Goal: Information Seeking & Learning: Learn about a topic

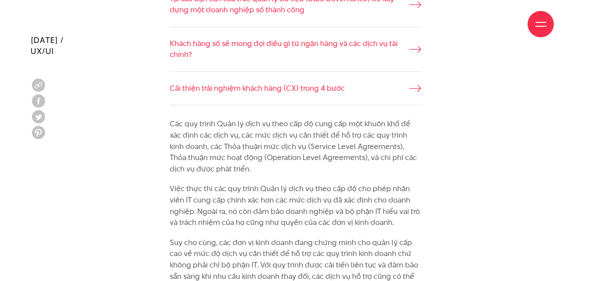
scroll to position [919, 0]
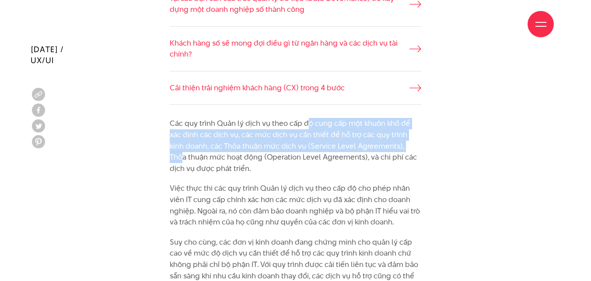
drag, startPoint x: 306, startPoint y: 126, endPoint x: 401, endPoint y: 151, distance: 97.4
click at [401, 151] on p "Các quy trình Quản lý dịch vụ theo cấp độ cung cấp một khuôn khổ để xác định cá…" at bounding box center [296, 146] width 252 height 56
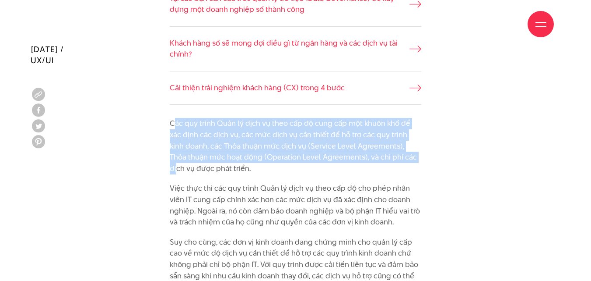
drag, startPoint x: 174, startPoint y: 126, endPoint x: 404, endPoint y: 152, distance: 231.3
click at [404, 152] on p "Các quy trình Quản lý dịch vụ theo cấp độ cung cấp một khuôn khổ để xác định cá…" at bounding box center [296, 146] width 252 height 56
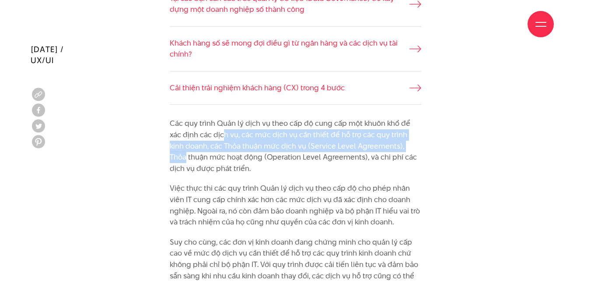
drag, startPoint x: 210, startPoint y: 137, endPoint x: 427, endPoint y: 143, distance: 217.2
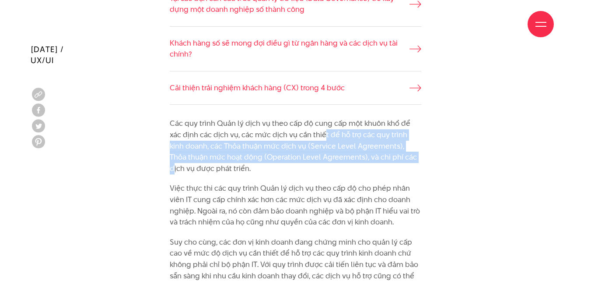
drag, startPoint x: 316, startPoint y: 136, endPoint x: 402, endPoint y: 153, distance: 87.1
click at [402, 153] on p "Các quy trình Quản lý dịch vụ theo cấp độ cung cấp một khuôn khổ để xác định cá…" at bounding box center [296, 146] width 252 height 56
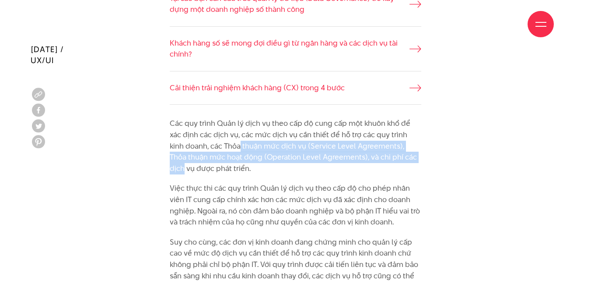
drag, startPoint x: 226, startPoint y: 147, endPoint x: 415, endPoint y: 156, distance: 189.3
click at [415, 156] on p "Các quy trình Quản lý dịch vụ theo cấp độ cung cấp một khuôn khổ để xác định cá…" at bounding box center [296, 146] width 252 height 56
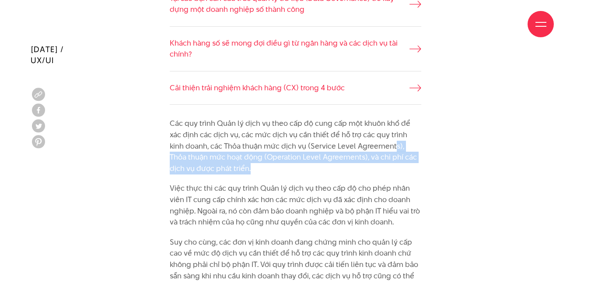
drag, startPoint x: 383, startPoint y: 146, endPoint x: 396, endPoint y: 171, distance: 27.8
click at [396, 171] on p "Các quy trình Quản lý dịch vụ theo cấp độ cung cấp một khuôn khổ để xác định cá…" at bounding box center [296, 146] width 252 height 56
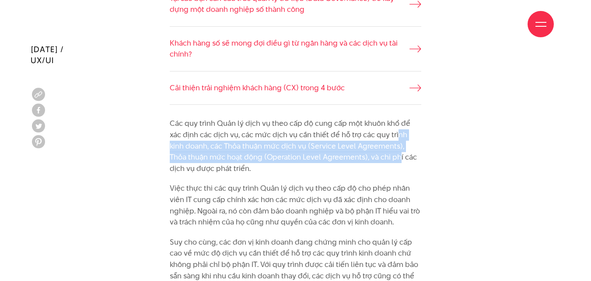
drag, startPoint x: 381, startPoint y: 146, endPoint x: 379, endPoint y: 157, distance: 11.6
click at [379, 157] on p "Các quy trình Quản lý dịch vụ theo cấp độ cung cấp một khuôn khổ để xác định cá…" at bounding box center [296, 146] width 252 height 56
click at [377, 161] on p "Các quy trình Quản lý dịch vụ theo cấp độ cung cấp một khuôn khổ để xác định cá…" at bounding box center [296, 146] width 252 height 56
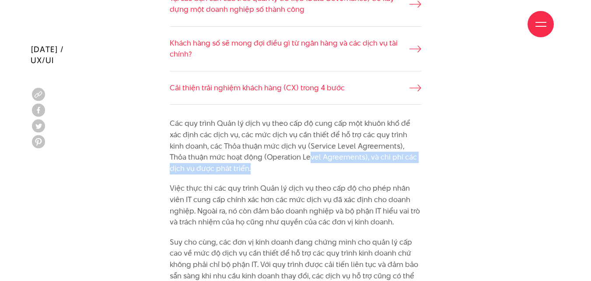
drag, startPoint x: 292, startPoint y: 158, endPoint x: 404, endPoint y: 163, distance: 111.7
click at [404, 163] on p "Các quy trình Quản lý dịch vụ theo cấp độ cung cấp một khuôn khổ để xác định cá…" at bounding box center [296, 146] width 252 height 56
click at [405, 163] on p "Các quy trình Quản lý dịch vụ theo cấp độ cung cấp một khuôn khổ để xác định cá…" at bounding box center [296, 146] width 252 height 56
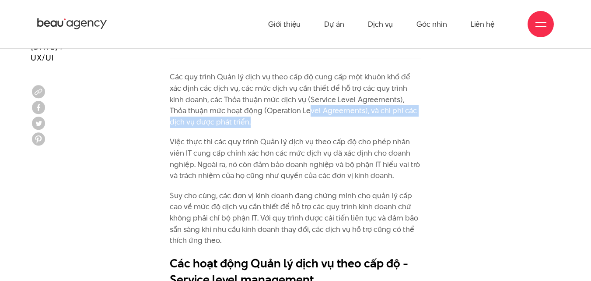
scroll to position [963, 0]
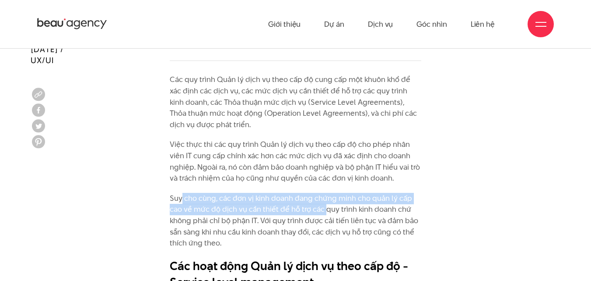
drag, startPoint x: 182, startPoint y: 203, endPoint x: 324, endPoint y: 214, distance: 143.2
click at [324, 214] on p "Suy cho cùng, các đơn vị kinh doanh đang chứng minh cho quản lý cấp cao về mức …" at bounding box center [296, 221] width 252 height 56
drag, startPoint x: 186, startPoint y: 188, endPoint x: 385, endPoint y: 207, distance: 200.5
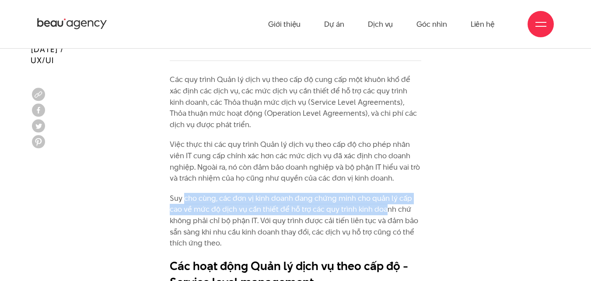
click at [385, 207] on p "Suy cho cùng, các đơn vị kinh doanh đang chứng minh cho quản lý cấp cao về mức …" at bounding box center [296, 221] width 252 height 56
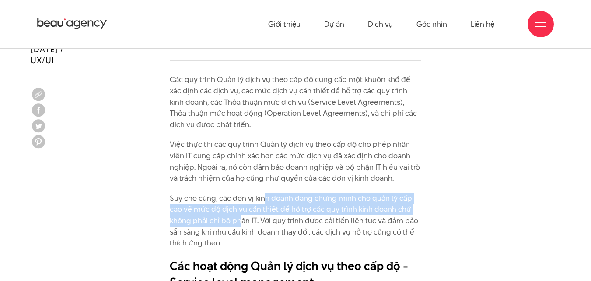
drag, startPoint x: 264, startPoint y: 202, endPoint x: 240, endPoint y: 216, distance: 27.3
click at [240, 216] on p "Suy cho cùng, các đơn vị kinh doanh đang chứng minh cho quản lý cấp cao về mức …" at bounding box center [296, 221] width 252 height 56
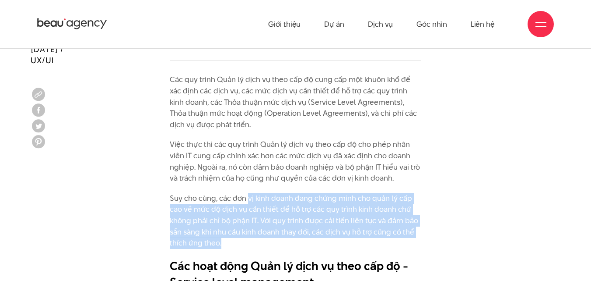
drag, startPoint x: 250, startPoint y: 203, endPoint x: 409, endPoint y: 243, distance: 164.9
click at [409, 243] on p "Suy cho cùng, các đơn vị kinh doanh đang chứng minh cho quản lý cấp cao về mức …" at bounding box center [296, 221] width 252 height 56
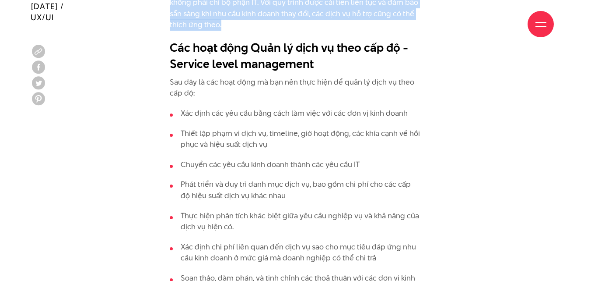
scroll to position [1182, 0]
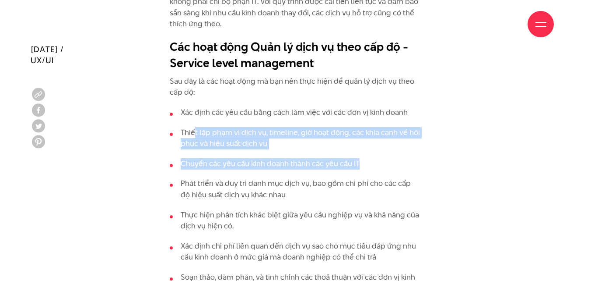
drag, startPoint x: 196, startPoint y: 119, endPoint x: 411, endPoint y: 150, distance: 217.7
click at [411, 150] on ul "Xác định các yêu cầu bằng cách làm việc với các đơn vị kinh doanh Thiết lập phạ…" at bounding box center [296, 226] width 252 height 238
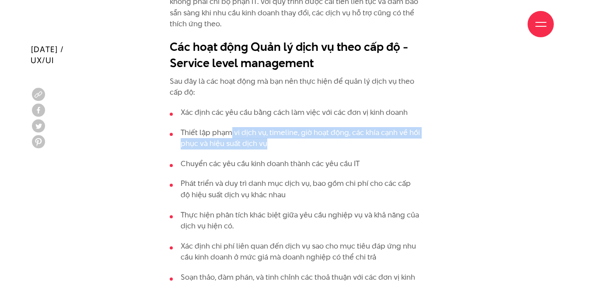
drag, startPoint x: 230, startPoint y: 130, endPoint x: 316, endPoint y: 147, distance: 87.5
click at [316, 147] on li "Thiết lập phạm vi dịch vụ, timeline, giờ hoạt động, các khía cạnh về hồi phục v…" at bounding box center [296, 138] width 252 height 22
drag, startPoint x: 195, startPoint y: 134, endPoint x: 161, endPoint y: 130, distance: 34.4
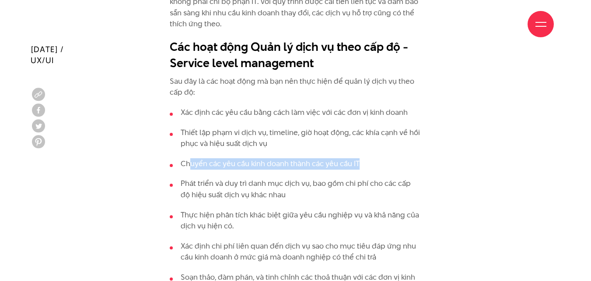
drag, startPoint x: 192, startPoint y: 163, endPoint x: 401, endPoint y: 163, distance: 209.7
click at [401, 163] on li "Chuyển các yêu cầu kinh doanh thành các yêu cầu IT" at bounding box center [296, 163] width 252 height 11
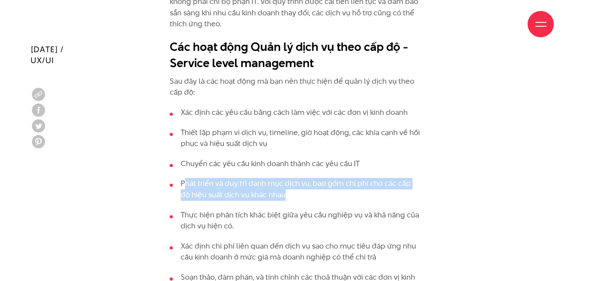
drag, startPoint x: 194, startPoint y: 185, endPoint x: 340, endPoint y: 192, distance: 145.5
click at [340, 192] on li "Phát triển và duy trì danh mục dịch vụ, bao gồm chi phí cho các cấp độ hiệu suấ…" at bounding box center [296, 189] width 252 height 22
drag, startPoint x: 211, startPoint y: 190, endPoint x: 169, endPoint y: 184, distance: 42.0
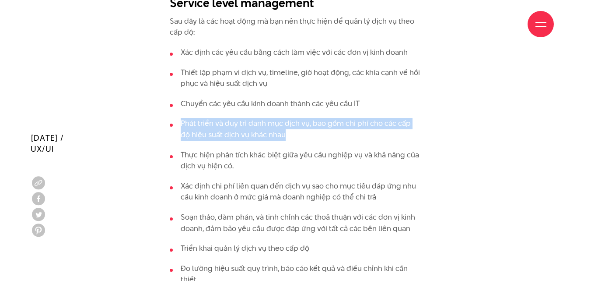
scroll to position [1357, 0]
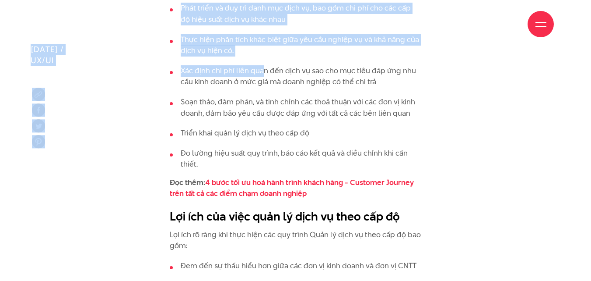
drag, startPoint x: 185, startPoint y: 38, endPoint x: 264, endPoint y: 61, distance: 82.3
click at [264, 61] on ul "Xác định các yêu cầu bằng cách làm việc với các đơn vị kinh doanh Thiết lập phạ…" at bounding box center [296, 51] width 252 height 238
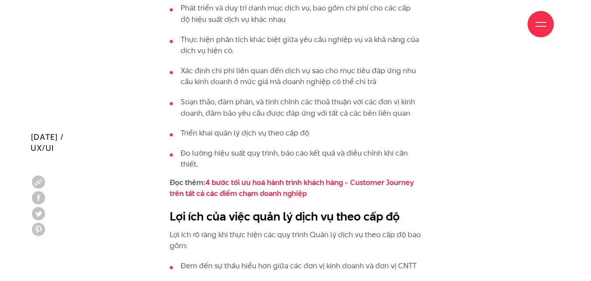
scroll to position [1576, 0]
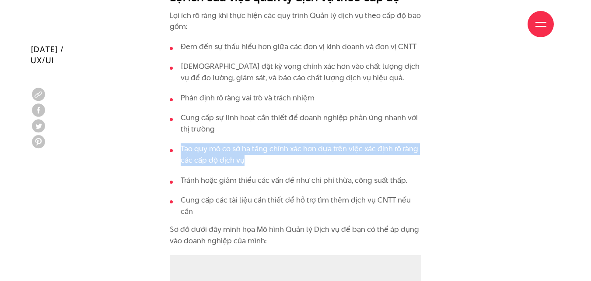
drag, startPoint x: 262, startPoint y: 164, endPoint x: 151, endPoint y: 141, distance: 112.6
click at [220, 157] on li "Tạo quy mô cơ sở hạ tầng chính xác hơn dựa trên việc xác định rõ ràng các cấp đ…" at bounding box center [296, 154] width 252 height 22
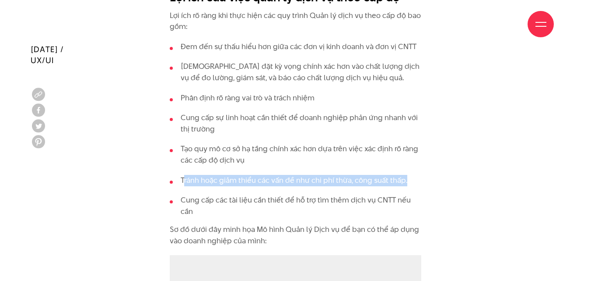
drag, startPoint x: 184, startPoint y: 179, endPoint x: 485, endPoint y: 176, distance: 301.2
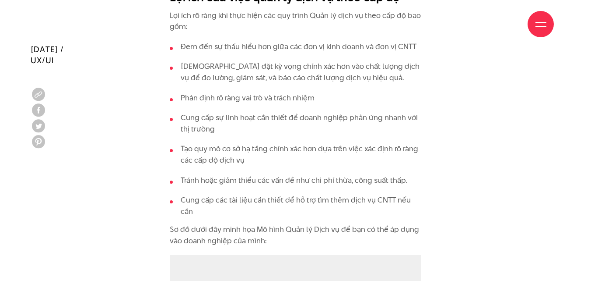
click at [340, 165] on li "Tạo quy mô cơ sở hạ tầng chính xác hơn dựa trên việc xác định rõ ràng các cấp đ…" at bounding box center [296, 154] width 252 height 22
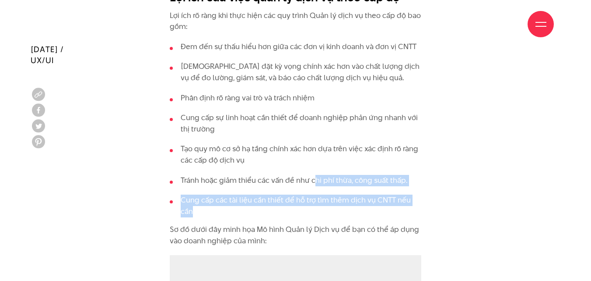
drag, startPoint x: 362, startPoint y: 185, endPoint x: 422, endPoint y: 188, distance: 59.2
click at [422, 188] on ul "Đem đến sự thấu hiểu hơn giữa các đơn vị kinh doanh và đơn vị CNTT Giúp đặt kỳ …" at bounding box center [296, 129] width 252 height 176
drag, startPoint x: 196, startPoint y: 196, endPoint x: 422, endPoint y: 197, distance: 225.4
click at [422, 197] on li "Cung cấp các tài liệu cần thiết để hỗ trợ tìm thêm dịch vụ CNTT nếu cần" at bounding box center [296, 205] width 252 height 22
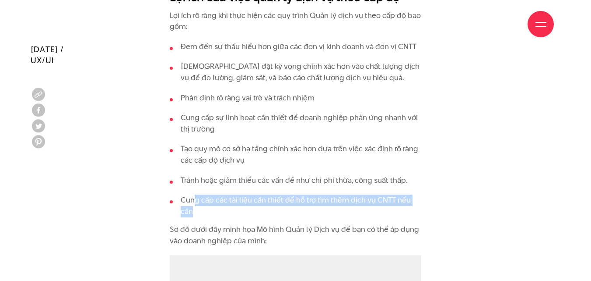
click at [422, 197] on li "Cung cấp các tài liệu cần thiết để hỗ trợ tìm thêm dịch vụ CNTT nếu cần" at bounding box center [296, 205] width 252 height 22
drag, startPoint x: 180, startPoint y: 197, endPoint x: 334, endPoint y: 205, distance: 153.8
click at [334, 205] on li "Cung cấp các tài liệu cần thiết để hỗ trợ tìm thêm dịch vụ CNTT nếu cần" at bounding box center [296, 205] width 252 height 22
click at [335, 205] on li "Cung cấp các tài liệu cần thiết để hỗ trợ tìm thêm dịch vụ CNTT nếu cần" at bounding box center [296, 205] width 252 height 22
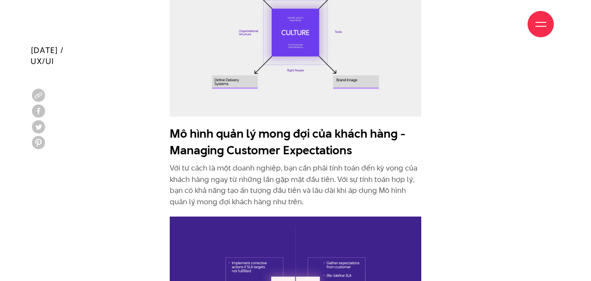
scroll to position [1926, 0]
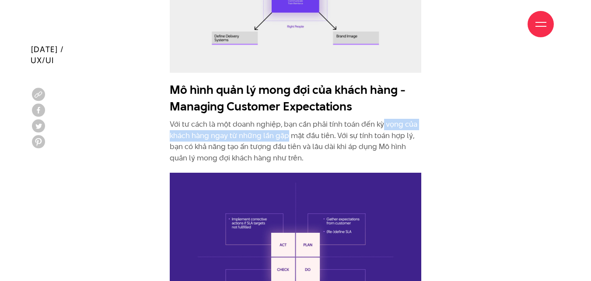
drag, startPoint x: 288, startPoint y: 125, endPoint x: 383, endPoint y: 117, distance: 94.4
click at [383, 119] on p "Với tư cách là một doanh nghiệp, bạn cần phải tính toán đến kỳ vọng của khách h…" at bounding box center [296, 141] width 252 height 45
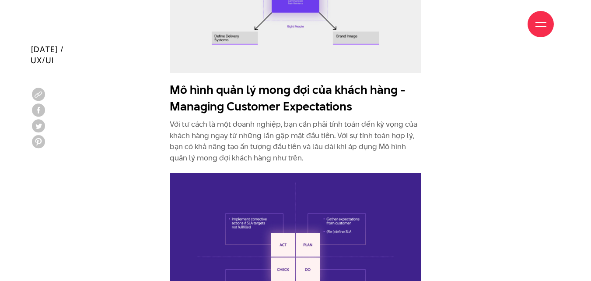
click at [375, 127] on p "Với tư cách là một doanh nghiệp, bạn cần phải tính toán đến kỳ vọng của khách h…" at bounding box center [296, 141] width 252 height 45
drag, startPoint x: 220, startPoint y: 135, endPoint x: 385, endPoint y: 140, distance: 165.5
click at [386, 140] on p "Với tư cách là một doanh nghiệp, bạn cần phải tính toán đến kỳ vọng của khách h…" at bounding box center [296, 141] width 252 height 45
click at [385, 140] on p "Với tư cách là một doanh nghiệp, bạn cần phải tính toán đến kỳ vọng của khách h…" at bounding box center [296, 141] width 252 height 45
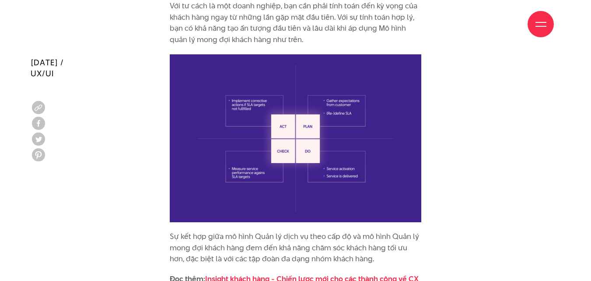
scroll to position [2057, 0]
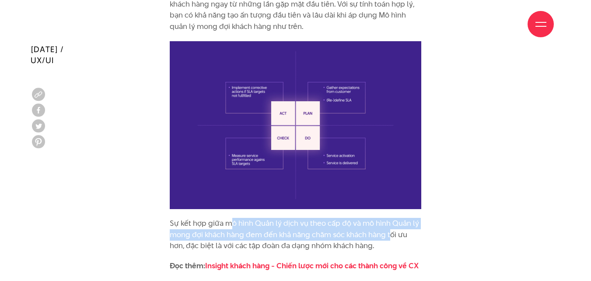
drag, startPoint x: 276, startPoint y: 212, endPoint x: 391, endPoint y: 221, distance: 115.0
click at [391, 221] on p "Sự kết hợp giữa mô hình Quản lý dịch vụ theo cấp độ và mô hình Quản lý mong đợi…" at bounding box center [296, 235] width 252 height 34
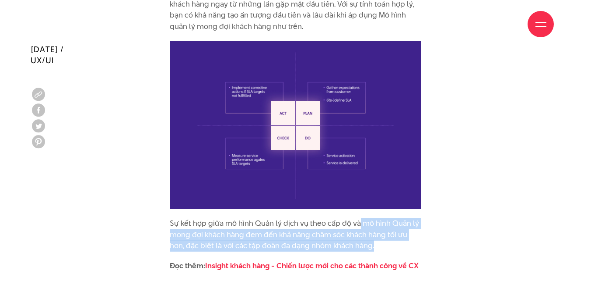
drag, startPoint x: 357, startPoint y: 212, endPoint x: 396, endPoint y: 231, distance: 43.3
click at [396, 232] on p "Sự kết hợp giữa mô hình Quản lý dịch vụ theo cấp độ và mô hình Quản lý mong đợi…" at bounding box center [296, 235] width 252 height 34
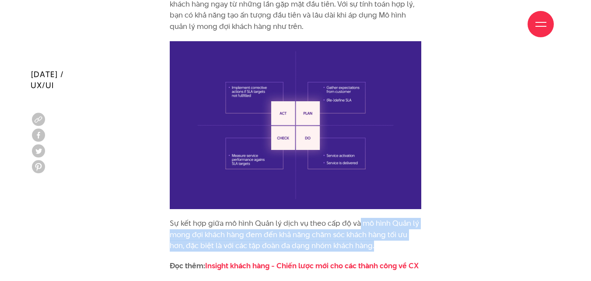
scroll to position [2145, 0]
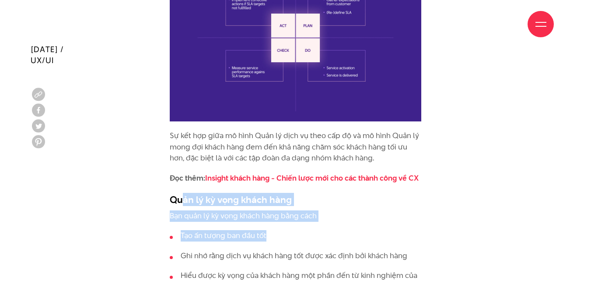
drag, startPoint x: 183, startPoint y: 193, endPoint x: 295, endPoint y: 215, distance: 113.9
click at [295, 215] on div "Các quy trình Quản lý dịch vụ theo cấp độ cung cấp một khuôn khổ để xác định cá…" at bounding box center [296, 76] width 252 height 2369
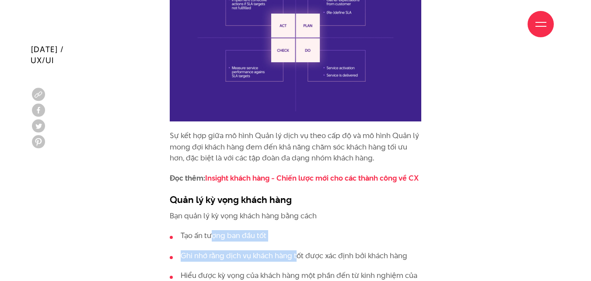
drag, startPoint x: 264, startPoint y: 235, endPoint x: 298, endPoint y: 245, distance: 34.8
click at [298, 245] on ul "Tạo ấn tượng ban đầu tốt Ghi nhớ rằng dịch vụ khách hàng tốt được xác định bởi …" at bounding box center [296, 281] width 252 height 102
click at [298, 250] on li "Ghi nhớ rằng dịch vụ khách hàng tốt được xác định bởi khách hàng" at bounding box center [296, 255] width 252 height 11
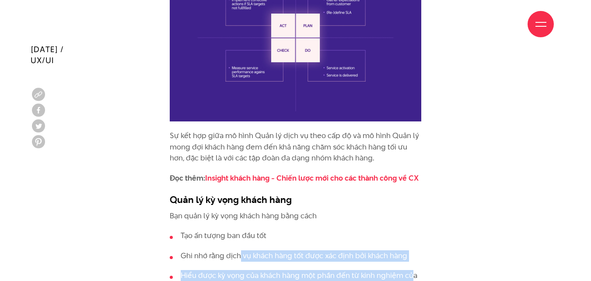
drag, startPoint x: 240, startPoint y: 244, endPoint x: 410, endPoint y: 256, distance: 170.2
click at [410, 256] on ul "Tạo ấn tượng ban đầu tốt Ghi nhớ rằng dịch vụ khách hàng tốt được xác định bởi …" at bounding box center [296, 281] width 252 height 102
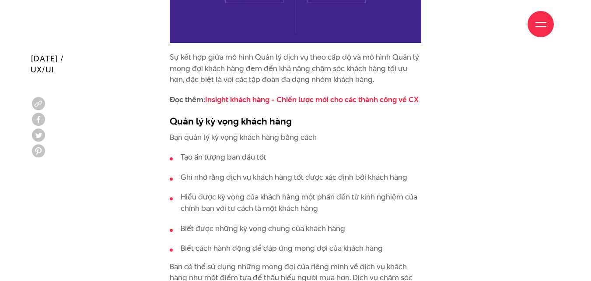
scroll to position [2232, 0]
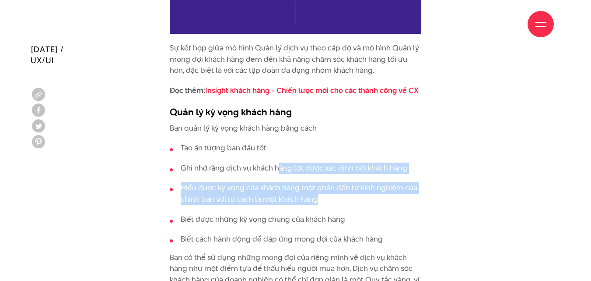
drag, startPoint x: 280, startPoint y: 161, endPoint x: 387, endPoint y: 183, distance: 108.6
click at [387, 183] on ul "Tạo ấn tượng ban đầu tốt Ghi nhớ rằng dịch vụ khách hàng tốt được xác định bởi …" at bounding box center [296, 193] width 252 height 102
click at [387, 183] on li "Hiểu được kỳ vọng của khách hàng một phần đến từ kinh nghiệm của chính bạn với …" at bounding box center [296, 193] width 252 height 22
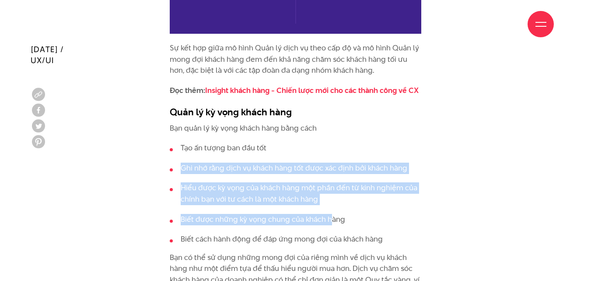
drag, startPoint x: 193, startPoint y: 156, endPoint x: 331, endPoint y: 198, distance: 144.6
click at [331, 198] on ul "Tạo ấn tượng ban đầu tốt Ghi nhớ rằng dịch vụ khách hàng tốt được xác định bởi …" at bounding box center [296, 193] width 252 height 102
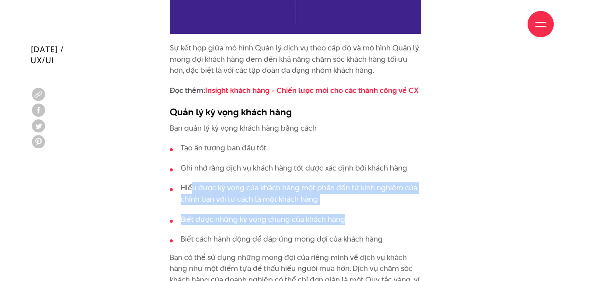
drag, startPoint x: 193, startPoint y: 176, endPoint x: 368, endPoint y: 199, distance: 176.2
click at [368, 199] on ul "Tạo ấn tượng ban đầu tốt Ghi nhớ rằng dịch vụ khách hàng tốt được xác định bởi …" at bounding box center [296, 193] width 252 height 102
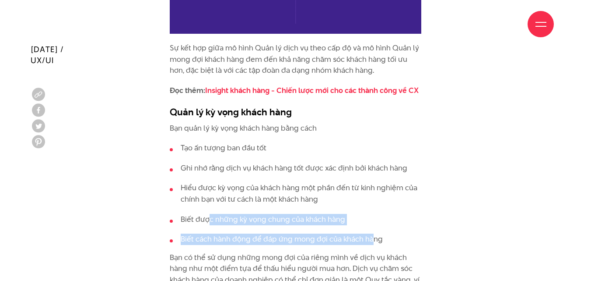
drag, startPoint x: 207, startPoint y: 206, endPoint x: 372, endPoint y: 230, distance: 167.1
click at [372, 230] on ul "Tạo ấn tượng ban đầu tốt Ghi nhớ rằng dịch vụ khách hàng tốt được xác định bởi …" at bounding box center [296, 193] width 252 height 102
click at [372, 233] on li "Biết cách hành động để đáp ứng mong đợi của khách hàng" at bounding box center [296, 238] width 252 height 11
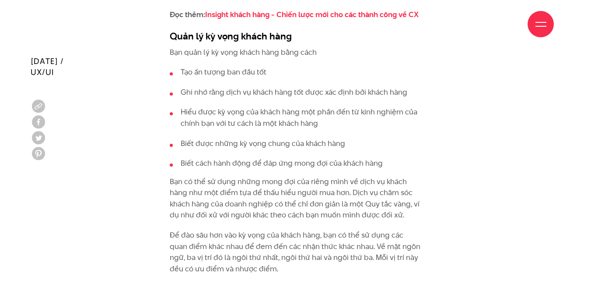
scroll to position [2320, 0]
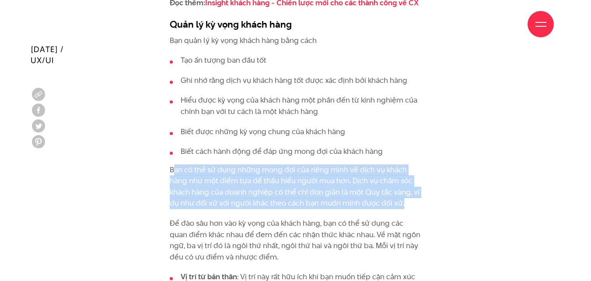
drag, startPoint x: 175, startPoint y: 162, endPoint x: 369, endPoint y: 185, distance: 195.8
click at [411, 188] on p "Bạn có thể sử dụng những mong đợi của riêng mình về dịch vụ khách hàng như một …" at bounding box center [296, 186] width 252 height 45
click at [362, 185] on p "Bạn có thể sử dụng những mong đợi của riêng mình về dịch vụ khách hàng như một …" at bounding box center [296, 186] width 252 height 45
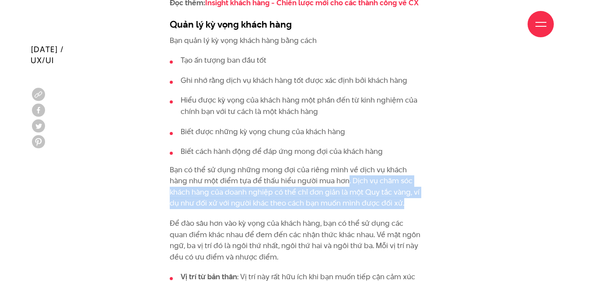
drag, startPoint x: 346, startPoint y: 171, endPoint x: 442, endPoint y: 193, distance: 98.2
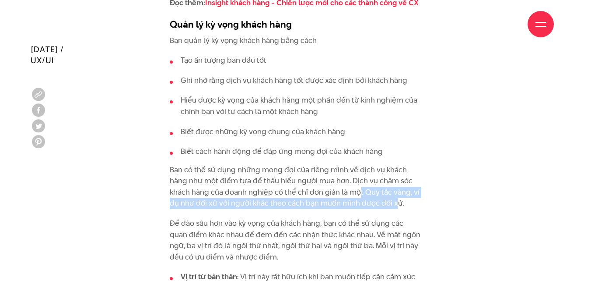
drag, startPoint x: 358, startPoint y: 176, endPoint x: 396, endPoint y: 196, distance: 43.1
click at [396, 196] on p "Bạn có thể sử dụng những mong đợi của riêng mình về dịch vụ khách hàng như một …" at bounding box center [296, 186] width 252 height 45
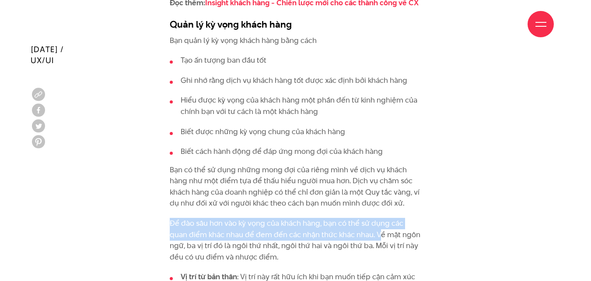
drag, startPoint x: 171, startPoint y: 212, endPoint x: 380, endPoint y: 228, distance: 209.4
click at [380, 228] on p "Để đào sâu hơn vào kỳ vọng của khách hàng, bạn có thể sử dụng các quan điểm khá…" at bounding box center [296, 240] width 252 height 45
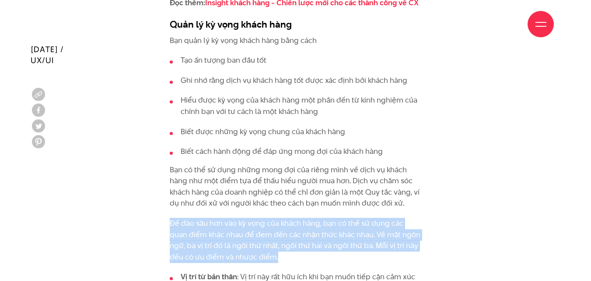
drag, startPoint x: 254, startPoint y: 211, endPoint x: 378, endPoint y: 247, distance: 128.9
click at [378, 247] on p "Để đào sâu hơn vào kỳ vọng của khách hàng, bạn có thể sử dụng các quan điểm khá…" at bounding box center [296, 240] width 252 height 45
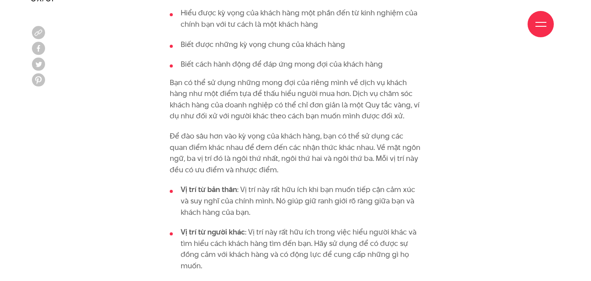
scroll to position [2408, 0]
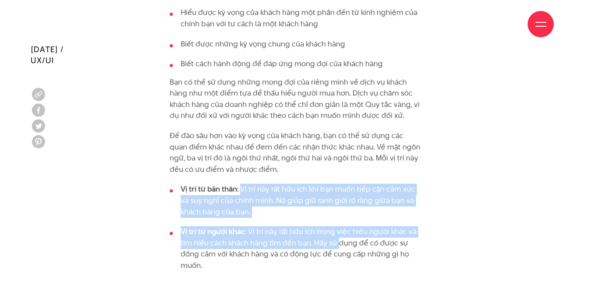
drag, startPoint x: 241, startPoint y: 175, endPoint x: 339, endPoint y: 234, distance: 113.9
click at [339, 234] on ul "Vị trí từ bản thân : Vị trí này rất hữu ích khi bạn muốn tiếp cận cảm xúc và su…" at bounding box center [296, 253] width 252 height 141
click at [339, 234] on li "Vị trí từ người khác : Vị trí này rất hữu ích trong việc hiểu người khác và tìm…" at bounding box center [296, 248] width 252 height 45
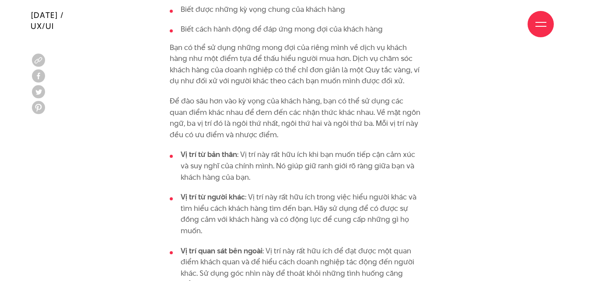
scroll to position [2495, 0]
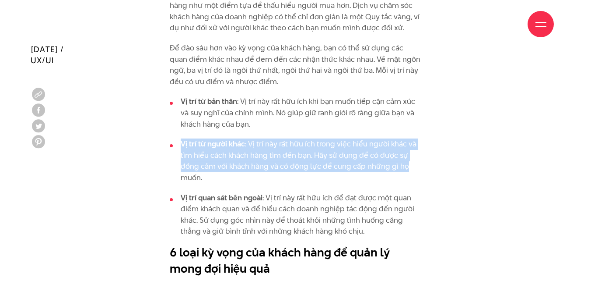
drag, startPoint x: 179, startPoint y: 127, endPoint x: 417, endPoint y: 158, distance: 239.2
click at [417, 158] on li "Vị trí từ người khác : Vị trí này rất hữu ích trong việc hiểu người khác và tìm…" at bounding box center [296, 160] width 252 height 45
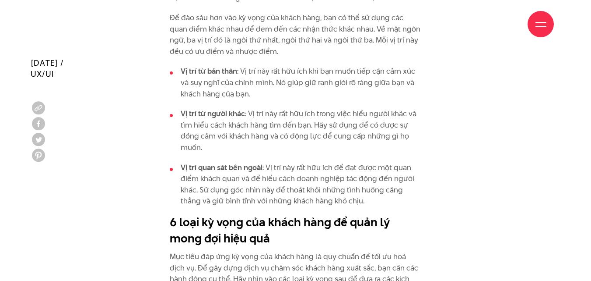
scroll to position [2539, 0]
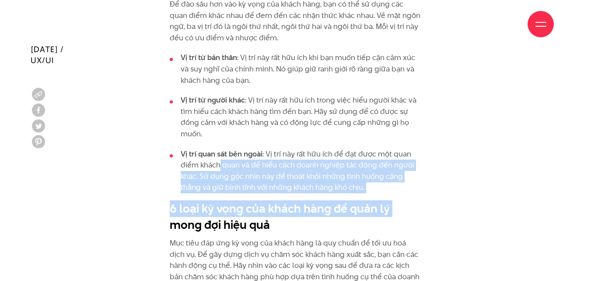
drag, startPoint x: 317, startPoint y: 167, endPoint x: 415, endPoint y: 189, distance: 100.5
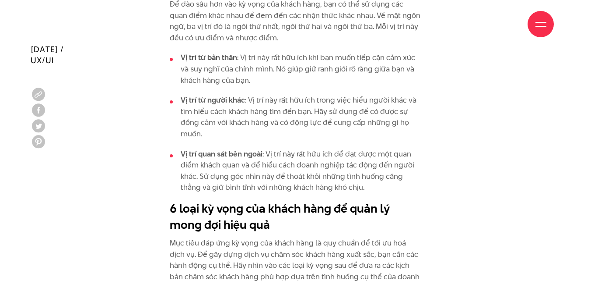
click at [415, 200] on h2 "6 loại kỳ vọng của khách hàng để quản lý mong đợi hiệu quả" at bounding box center [296, 216] width 252 height 33
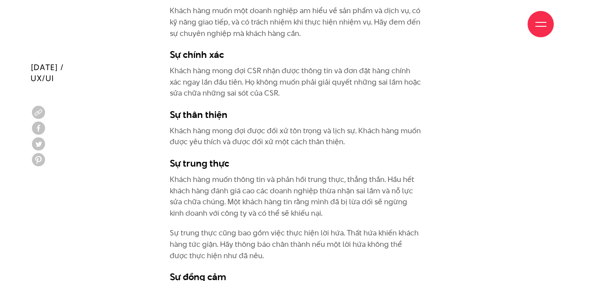
scroll to position [2977, 0]
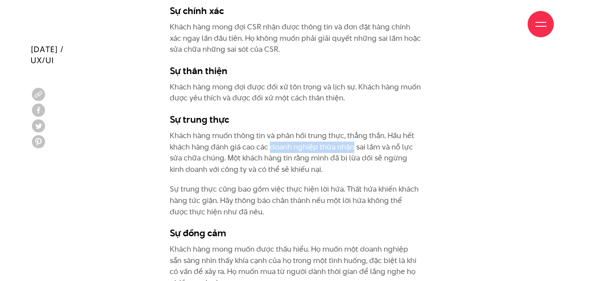
drag, startPoint x: 273, startPoint y: 134, endPoint x: 353, endPoint y: 139, distance: 80.3
click at [353, 139] on p "Khách hàng muốn thông tin và phản hồi trung thực, thẳng thắn. Hầu hết khách hàn…" at bounding box center [296, 152] width 252 height 45
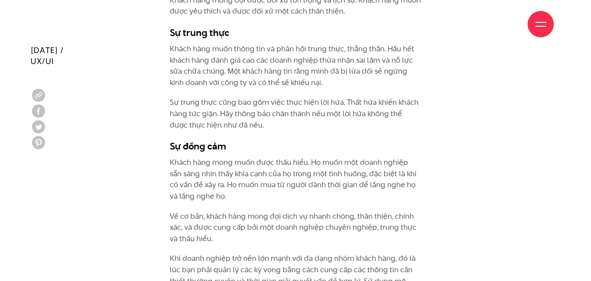
scroll to position [3064, 0]
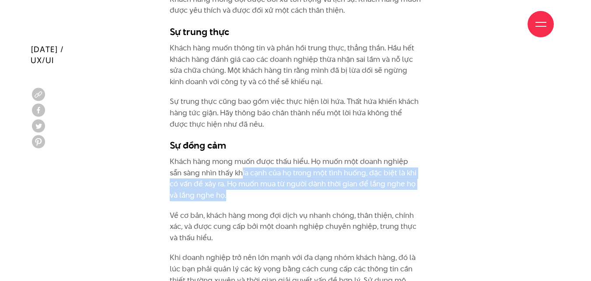
drag, startPoint x: 229, startPoint y: 161, endPoint x: 374, endPoint y: 183, distance: 147.5
click at [374, 183] on p "Khách hàng mong muốn được thấu hiểu. Họ muốn một doanh nghiệp sẵn sàng nhìn thấ…" at bounding box center [296, 178] width 252 height 45
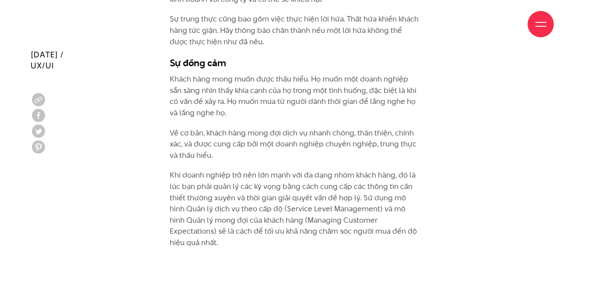
scroll to position [3152, 0]
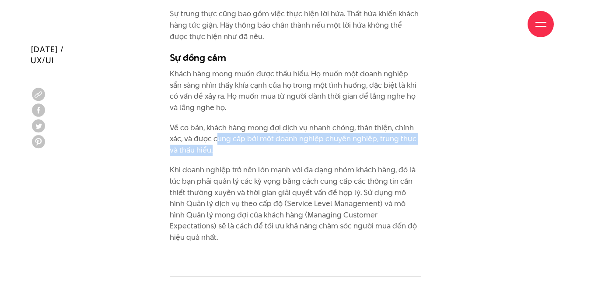
drag, startPoint x: 217, startPoint y: 126, endPoint x: 389, endPoint y: 136, distance: 172.3
click at [389, 136] on p "Về cơ bản, khách hàng mong đợi dịch vụ nhanh chóng, thân thiện, chính xác, và đ…" at bounding box center [296, 139] width 252 height 34
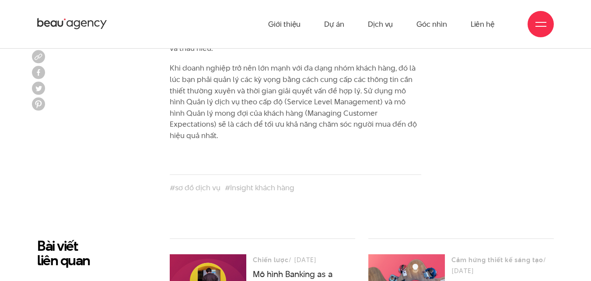
scroll to position [3239, 0]
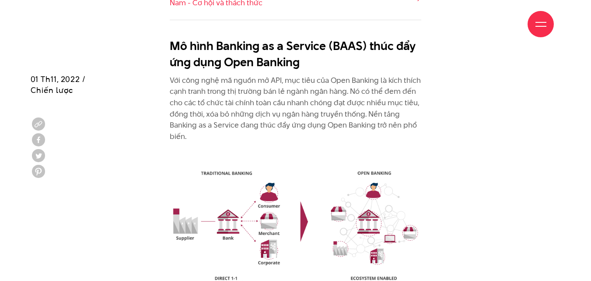
scroll to position [744, 0]
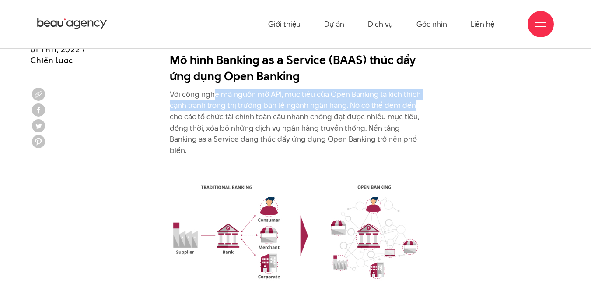
drag, startPoint x: 215, startPoint y: 95, endPoint x: 436, endPoint y: 101, distance: 220.7
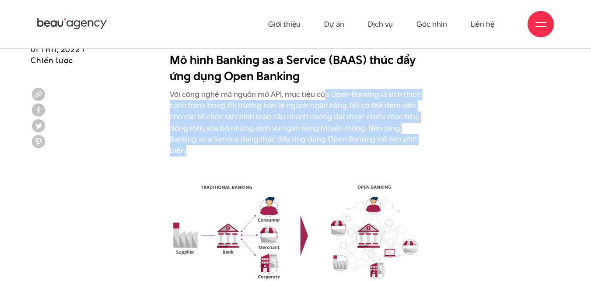
drag, startPoint x: 322, startPoint y: 91, endPoint x: 418, endPoint y: 147, distance: 111.4
click at [418, 147] on p "Với công nghệ mã nguồn mở API, mục tiêu của Open Banking là kích thích cạnh tra…" at bounding box center [296, 122] width 252 height 67
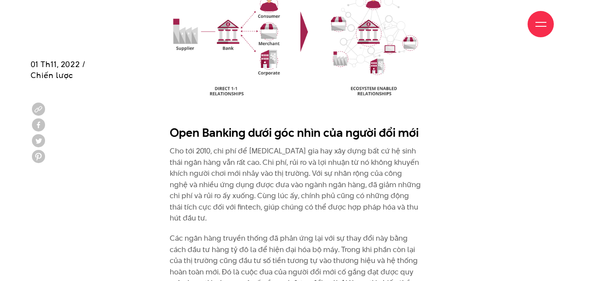
scroll to position [963, 0]
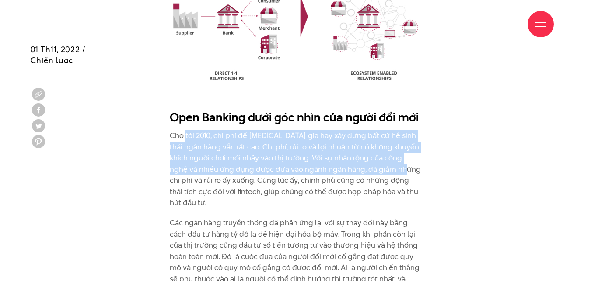
drag, startPoint x: 185, startPoint y: 131, endPoint x: 415, endPoint y: 165, distance: 232.3
click at [413, 165] on p "Cho tới 2010, chi phí để tham gia hay xây dựng bất cứ hệ sinh thái ngân hàng vẫ…" at bounding box center [296, 169] width 252 height 78
click at [415, 165] on p "Cho tới 2010, chi phí để tham gia hay xây dựng bất cứ hệ sinh thái ngân hàng vẫ…" at bounding box center [296, 169] width 252 height 78
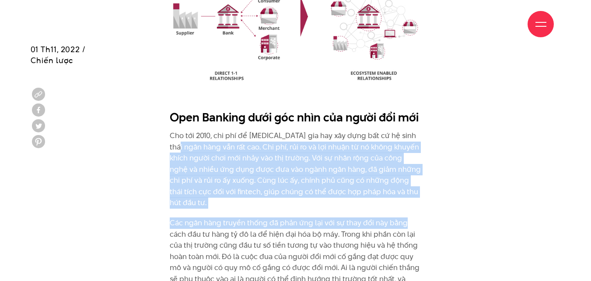
drag, startPoint x: 183, startPoint y: 146, endPoint x: 415, endPoint y: 208, distance: 240.6
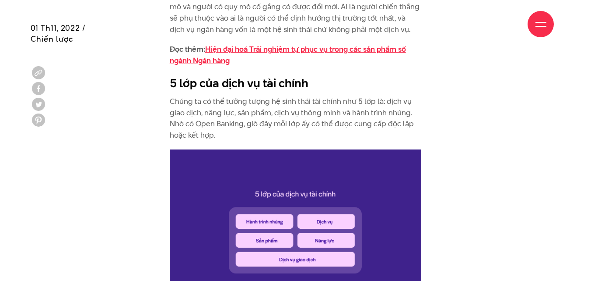
scroll to position [1226, 0]
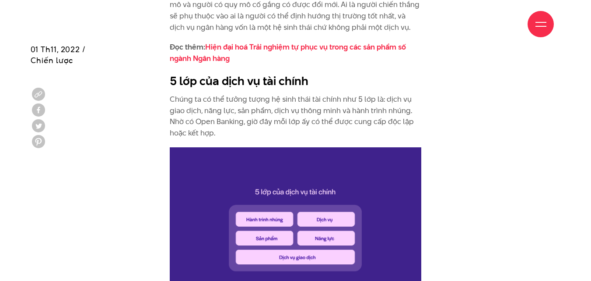
click at [210, 124] on p "Chúng ta có thể tưởng tượng hệ sinh thái tài chính như 5 lớp là: dịch vụ giao d…" at bounding box center [296, 116] width 252 height 45
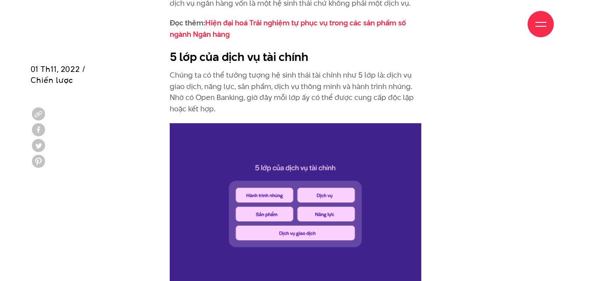
scroll to position [1269, 0]
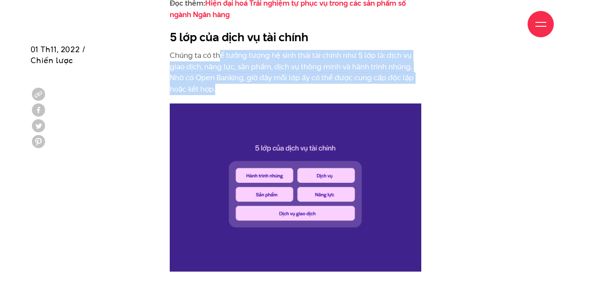
drag, startPoint x: 220, startPoint y: 54, endPoint x: 338, endPoint y: 93, distance: 124.9
click at [338, 93] on p "Chúng ta có thể tưởng tượng hệ sinh thái tài chính như 5 lớp là: dịch vụ giao d…" at bounding box center [296, 72] width 252 height 45
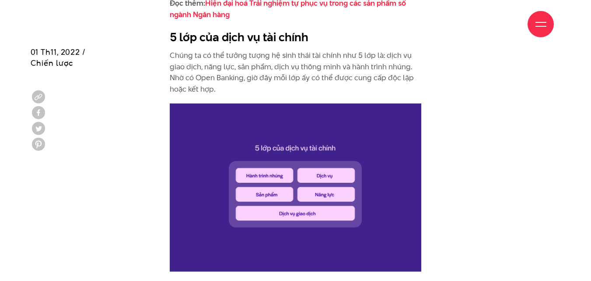
scroll to position [1488, 0]
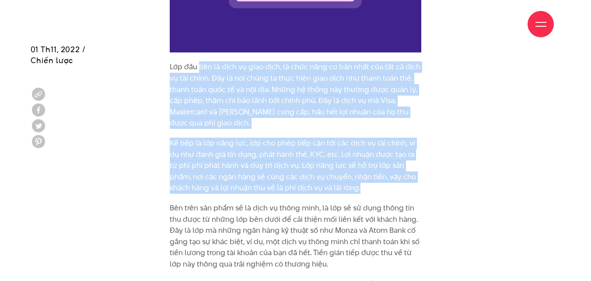
drag, startPoint x: 200, startPoint y: 71, endPoint x: 414, endPoint y: 190, distance: 245.3
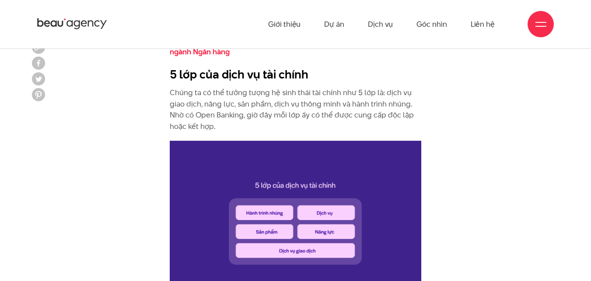
scroll to position [1182, 0]
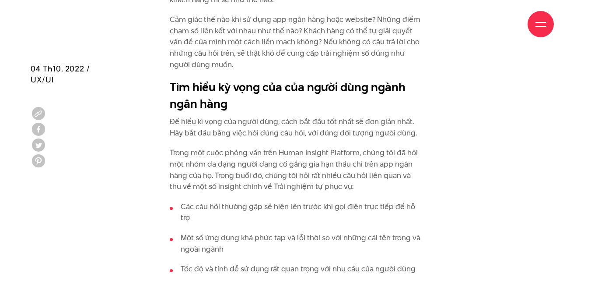
scroll to position [1576, 0]
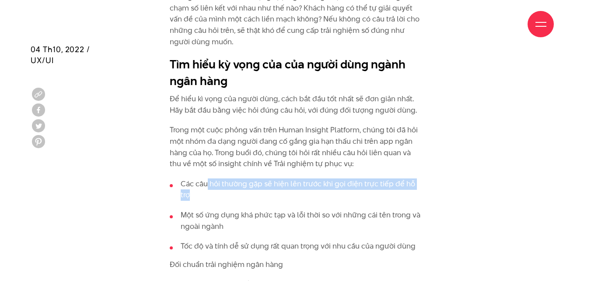
drag, startPoint x: 206, startPoint y: 186, endPoint x: 324, endPoint y: 191, distance: 117.9
click at [324, 191] on li "Các câu hỏi thường gặp sẽ hiện lên trước khi gọi điện trực tiếp để hỗ trợ" at bounding box center [296, 189] width 252 height 22
click at [239, 189] on li "Các câu hỏi thường gặp sẽ hiện lên trước khi gọi điện trực tiếp để hỗ trợ" at bounding box center [296, 189] width 252 height 22
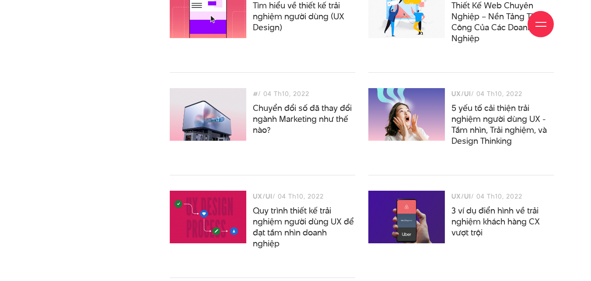
scroll to position [2626, 0]
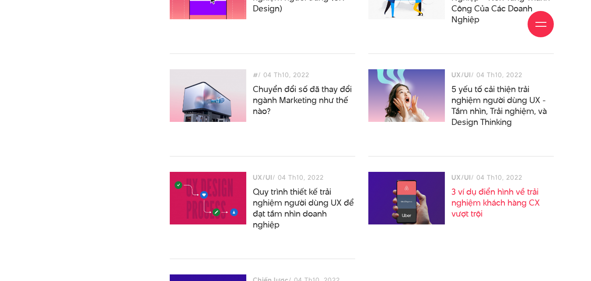
click at [509, 199] on link "3 ví dụ điển hình về trải nghiệm khách hàng CX vượt trội" at bounding box center [496, 203] width 88 height 34
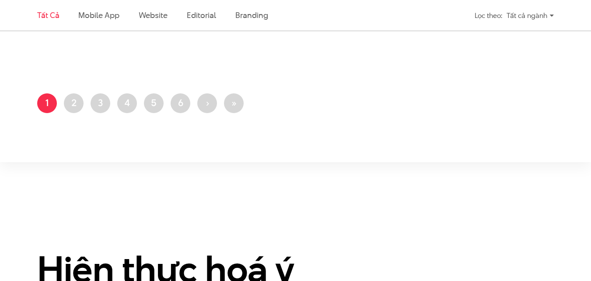
scroll to position [1620, 0]
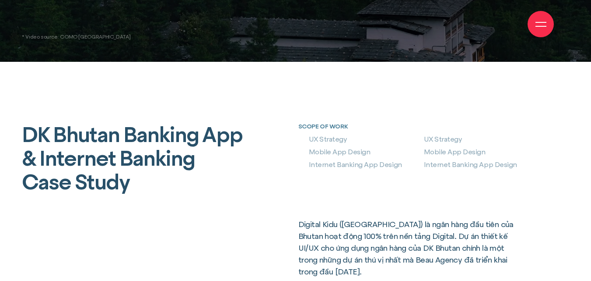
scroll to position [394, 0]
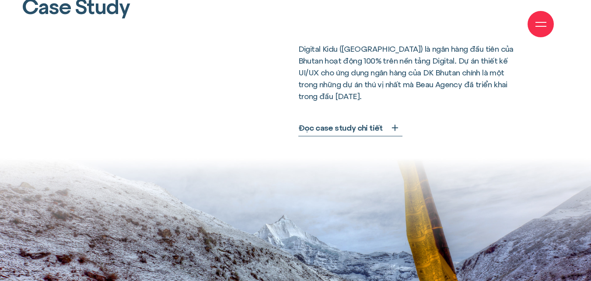
click at [317, 122] on span "Đọc case study chi tiết" at bounding box center [341, 128] width 84 height 12
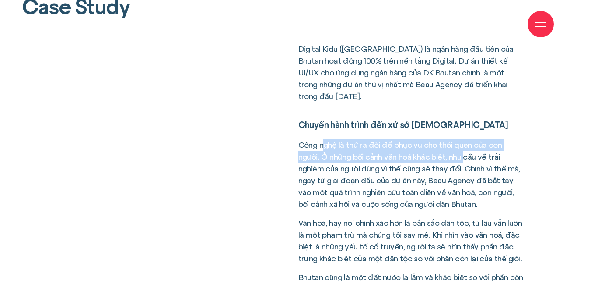
drag, startPoint x: 325, startPoint y: 136, endPoint x: 467, endPoint y: 148, distance: 142.7
click at [467, 148] on p "Công nghệ là thứ ra đời để phục vụ cho thói quen của con người. Ở những bối cản…" at bounding box center [411, 174] width 225 height 71
click at [468, 148] on p "Công nghệ là thứ ra đời để phục vụ cho thói quen của con người. Ở những bối cản…" at bounding box center [411, 174] width 225 height 71
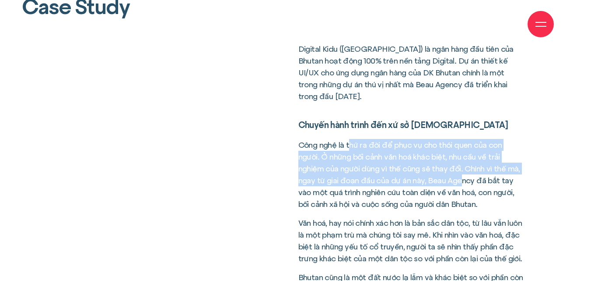
drag, startPoint x: 349, startPoint y: 135, endPoint x: 461, endPoint y: 169, distance: 116.5
click at [461, 169] on p "Công nghệ là thứ ra đời để phục vụ cho thói quen của con người. Ở những bối cản…" at bounding box center [411, 174] width 225 height 71
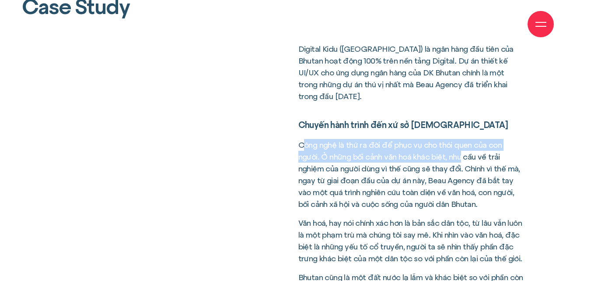
drag, startPoint x: 306, startPoint y: 130, endPoint x: 464, endPoint y: 150, distance: 160.1
click at [464, 150] on p "Công nghệ là thứ ra đời để phục vụ cho thói quen của con người. Ở những bối cản…" at bounding box center [411, 174] width 225 height 71
drag, startPoint x: 395, startPoint y: 138, endPoint x: 513, endPoint y: 147, distance: 117.6
click at [513, 146] on p "Công nghệ là thứ ra đời để phục vụ cho thói quen của con người. Ở những bối cản…" at bounding box center [411, 174] width 225 height 71
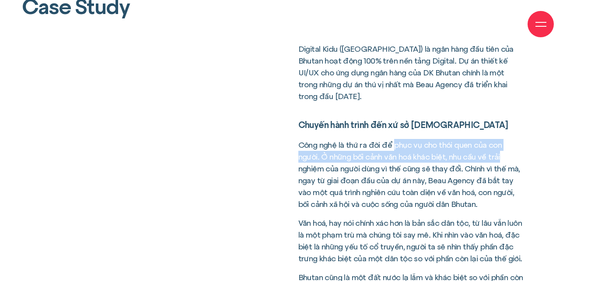
click at [513, 147] on p "Công nghệ là thứ ra đời để phục vụ cho thói quen của con người. Ở những bối cản…" at bounding box center [411, 174] width 225 height 71
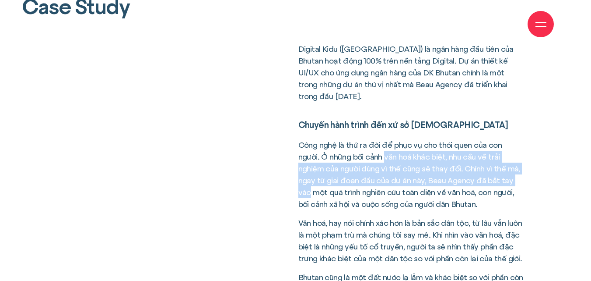
drag, startPoint x: 387, startPoint y: 144, endPoint x: 539, endPoint y: 172, distance: 154.8
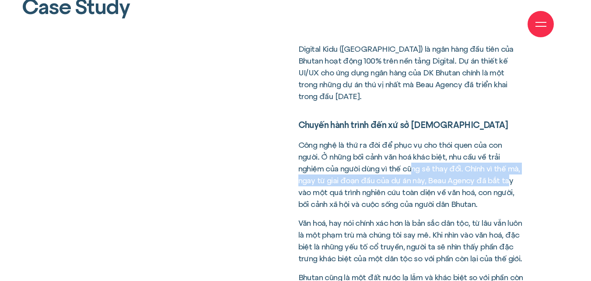
drag, startPoint x: 420, startPoint y: 162, endPoint x: 504, endPoint y: 174, distance: 84.4
click at [504, 174] on p "Công nghệ là thứ ra đời để phục vụ cho thói quen của con người. Ở những bối cản…" at bounding box center [411, 174] width 225 height 71
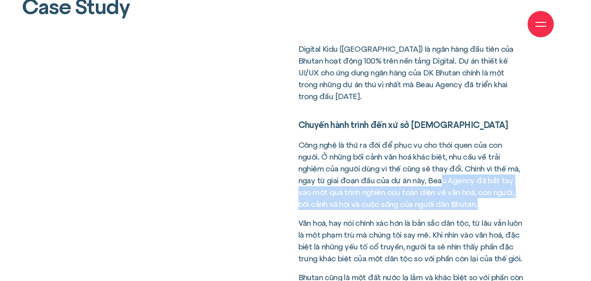
drag, startPoint x: 438, startPoint y: 171, endPoint x: 489, endPoint y: 186, distance: 53.9
click at [489, 186] on p "Công nghệ là thứ ra đời để phục vụ cho thói quen của con người. Ở những bối cản…" at bounding box center [411, 174] width 225 height 71
click at [490, 186] on p "Công nghệ là thứ ra đời để phục vụ cho thói quen của con người. Ở những bối cản…" at bounding box center [411, 174] width 225 height 71
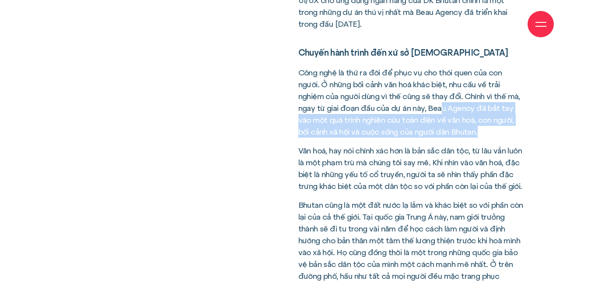
scroll to position [482, 0]
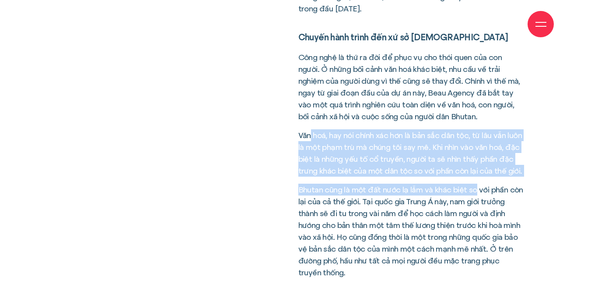
drag, startPoint x: 310, startPoint y: 121, endPoint x: 472, endPoint y: 187, distance: 175.5
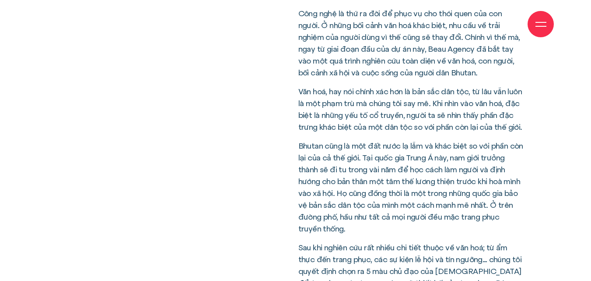
click at [374, 153] on p "Bhutan cũng là một đất nước lạ lẫm và khác biệt so với phần còn lại của cả thế …" at bounding box center [411, 187] width 225 height 95
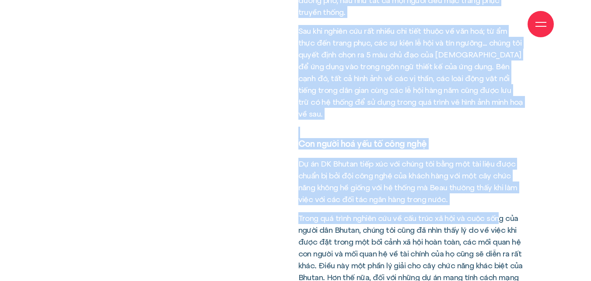
scroll to position [744, 0]
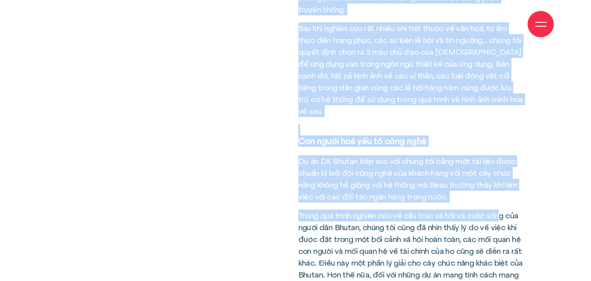
drag, startPoint x: 485, startPoint y: 166, endPoint x: 499, endPoint y: 200, distance: 37.5
click at [388, 158] on p "Dự án DK Bhutan tiếp xúc với chúng tôi bằng một tài liệu được chuẩn bị bởi đội …" at bounding box center [411, 178] width 225 height 47
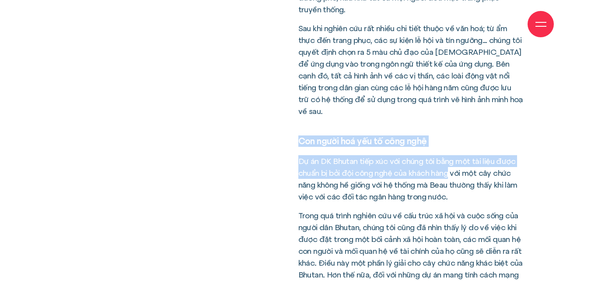
drag, startPoint x: 294, startPoint y: 126, endPoint x: 451, endPoint y: 162, distance: 160.8
click at [451, 162] on p "Dự án DK Bhutan tiếp xúc với chúng tôi bằng một tài liệu được chuẩn bị bởi đội …" at bounding box center [411, 178] width 225 height 47
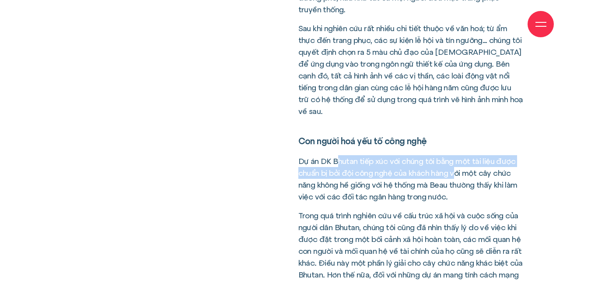
drag, startPoint x: 339, startPoint y: 141, endPoint x: 442, endPoint y: 172, distance: 107.9
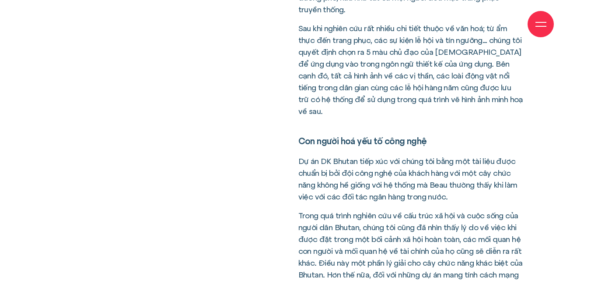
click at [439, 174] on p "Dự án DK Bhutan tiếp xúc với chúng tôi bằng một tài liệu được chuẩn bị bởi đội …" at bounding box center [411, 178] width 225 height 47
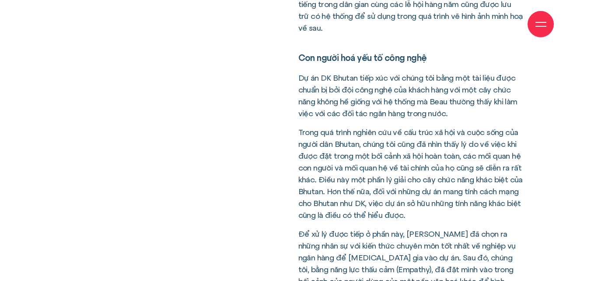
scroll to position [832, 0]
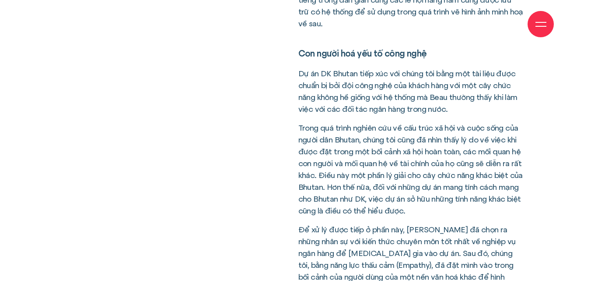
drag, startPoint x: 297, startPoint y: 43, endPoint x: 429, endPoint y: 41, distance: 131.3
click at [429, 41] on div "Giới thiệu Dự án Dịch vụ Góc nhìn Liên hệ" at bounding box center [295, 24] width 517 height 48
click at [299, 40] on div "Giới thiệu Dự án Dịch vụ Góc nhìn Liên hệ" at bounding box center [295, 24] width 517 height 48
drag, startPoint x: 302, startPoint y: 40, endPoint x: 408, endPoint y: 44, distance: 106.4
click at [406, 44] on div "Giới thiệu Dự án Dịch vụ Góc nhìn Liên hệ" at bounding box center [295, 24] width 517 height 48
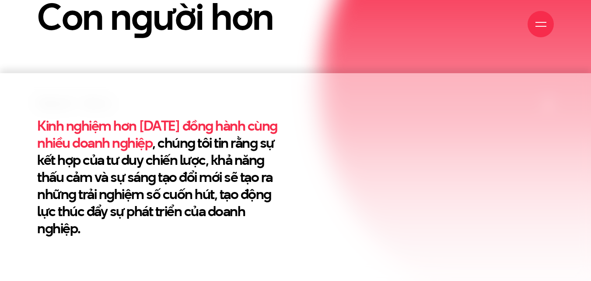
scroll to position [219, 0]
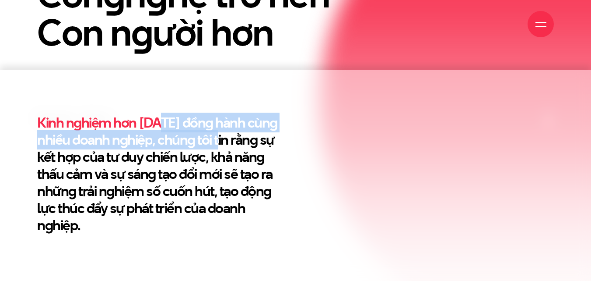
drag, startPoint x: 156, startPoint y: 120, endPoint x: 218, endPoint y: 139, distance: 64.5
click at [218, 139] on h2 "Kinh nghiệm hơn [DATE] đồng hành cùng nhiều doanh nghiệp , chúng tôi tin rằng s…" at bounding box center [163, 174] width 252 height 120
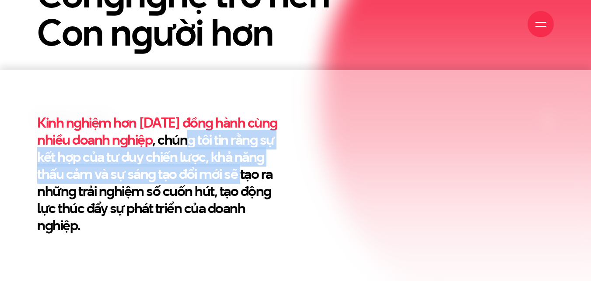
drag, startPoint x: 190, startPoint y: 144, endPoint x: 242, endPoint y: 183, distance: 65.0
click at [242, 183] on h2 "Kinh nghiệm hơn [DATE] đồng hành cùng nhiều doanh nghiệp , chúng tôi tin rằng s…" at bounding box center [163, 174] width 252 height 120
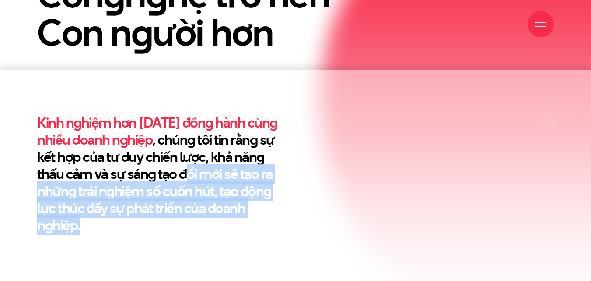
drag, startPoint x: 195, startPoint y: 181, endPoint x: 274, endPoint y: 220, distance: 87.3
click at [274, 220] on h2 "Kinh nghiệm hơn [DATE] đồng hành cùng nhiều doanh nghiệp , chúng tôi tin rằng s…" at bounding box center [163, 174] width 252 height 120
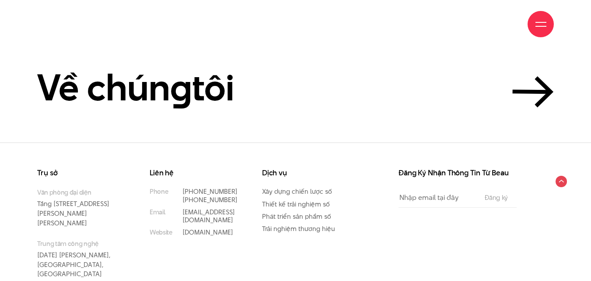
scroll to position [2442, 0]
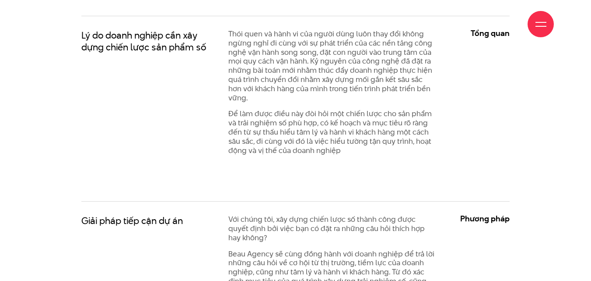
scroll to position [832, 0]
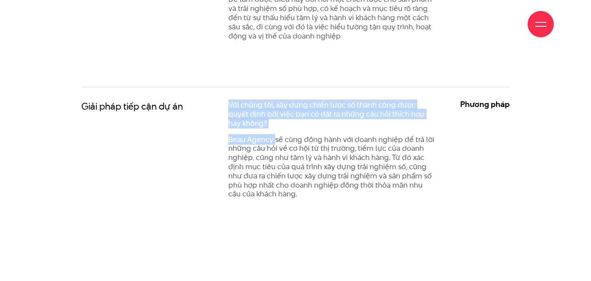
drag, startPoint x: 276, startPoint y: 140, endPoint x: 217, endPoint y: 137, distance: 58.7
click at [217, 137] on div "Giải pháp tiếp cận dự án Với chúng tôi, xây dựng chiến lược số thành công được …" at bounding box center [296, 152] width 442 height 105
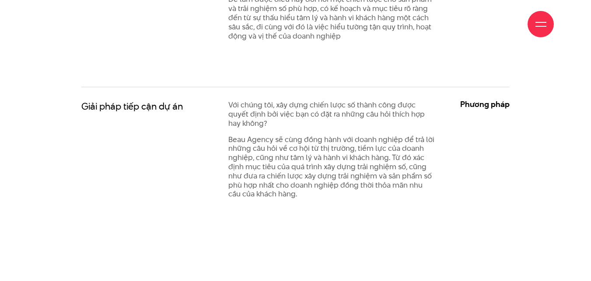
click at [327, 165] on p "Beau Agency sẽ cùng đồng hành với doanh nghiệp để trả lời những câu hỏi về cơ h…" at bounding box center [333, 167] width 208 height 64
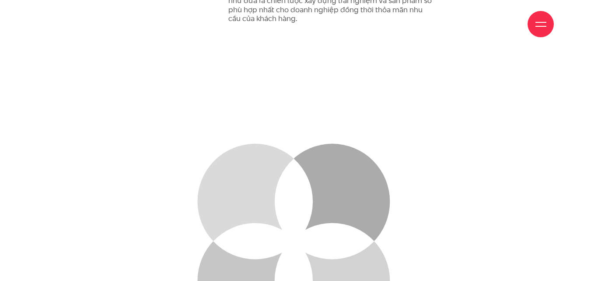
scroll to position [1226, 0]
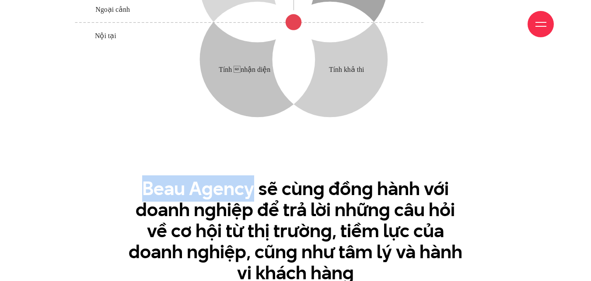
drag, startPoint x: 256, startPoint y: 186, endPoint x: 143, endPoint y: 186, distance: 112.9
click at [143, 186] on h3 "Beau Agency sẽ cùng đồng hành với doanh nghiệp để trả lời những câu hỏi về cơ h…" at bounding box center [296, 230] width 340 height 105
copy h3 "Beau Agency"
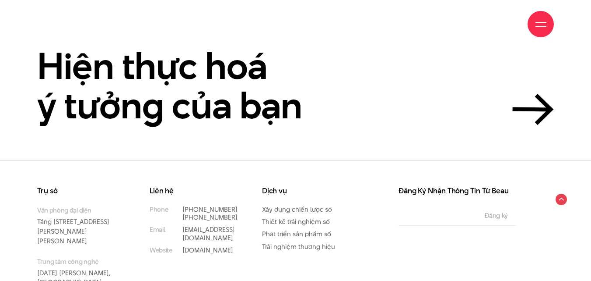
scroll to position [2572, 0]
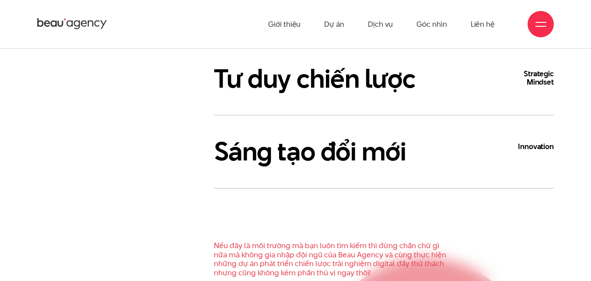
scroll to position [525, 0]
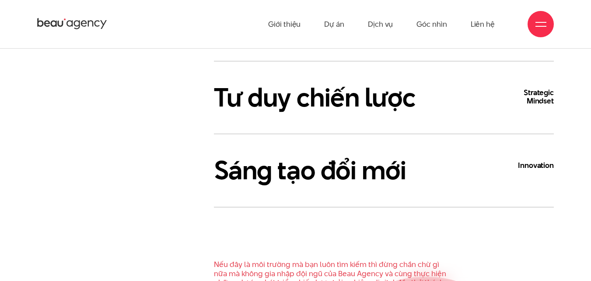
click at [307, 94] on h3 "Tư duy chiến lược Strategic Mindset" at bounding box center [384, 97] width 340 height 28
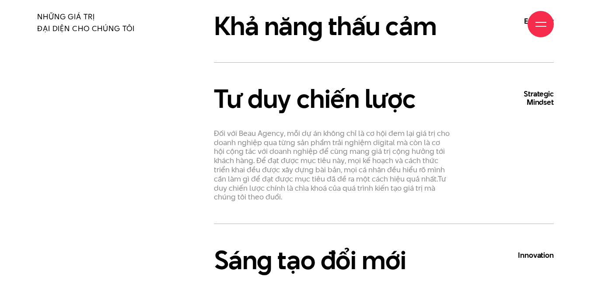
scroll to position [657, 0]
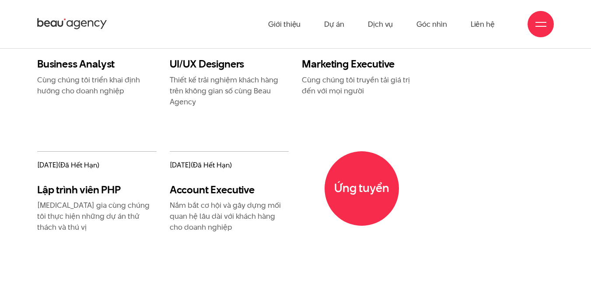
scroll to position [1051, 0]
